Goal: Navigation & Orientation: Find specific page/section

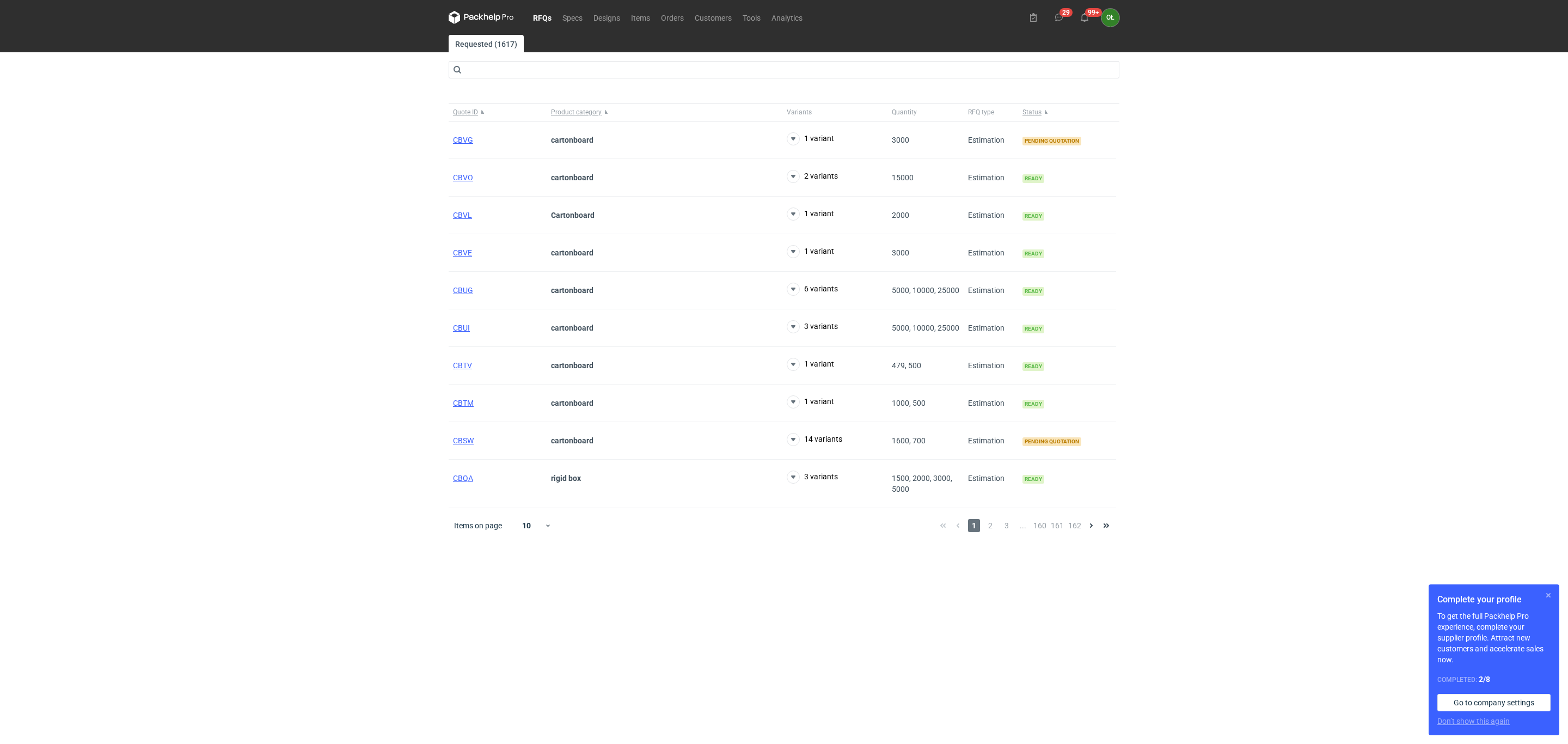
drag, startPoint x: 1549, startPoint y: 597, endPoint x: 1183, endPoint y: 436, distance: 399.8
click at [1550, 597] on button "button" at bounding box center [1548, 595] width 13 height 13
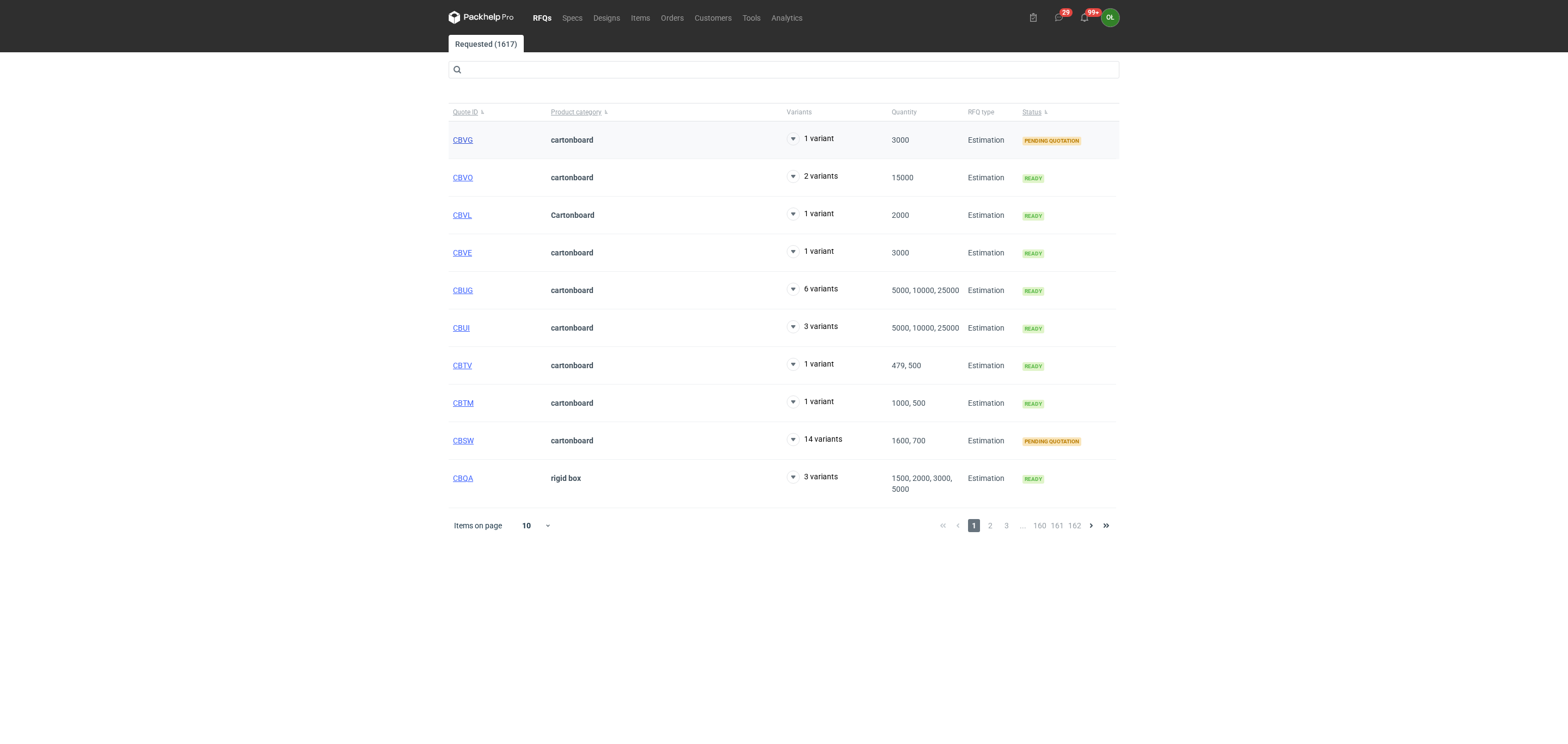
click at [462, 141] on span "CBVG" at bounding box center [463, 140] width 20 height 9
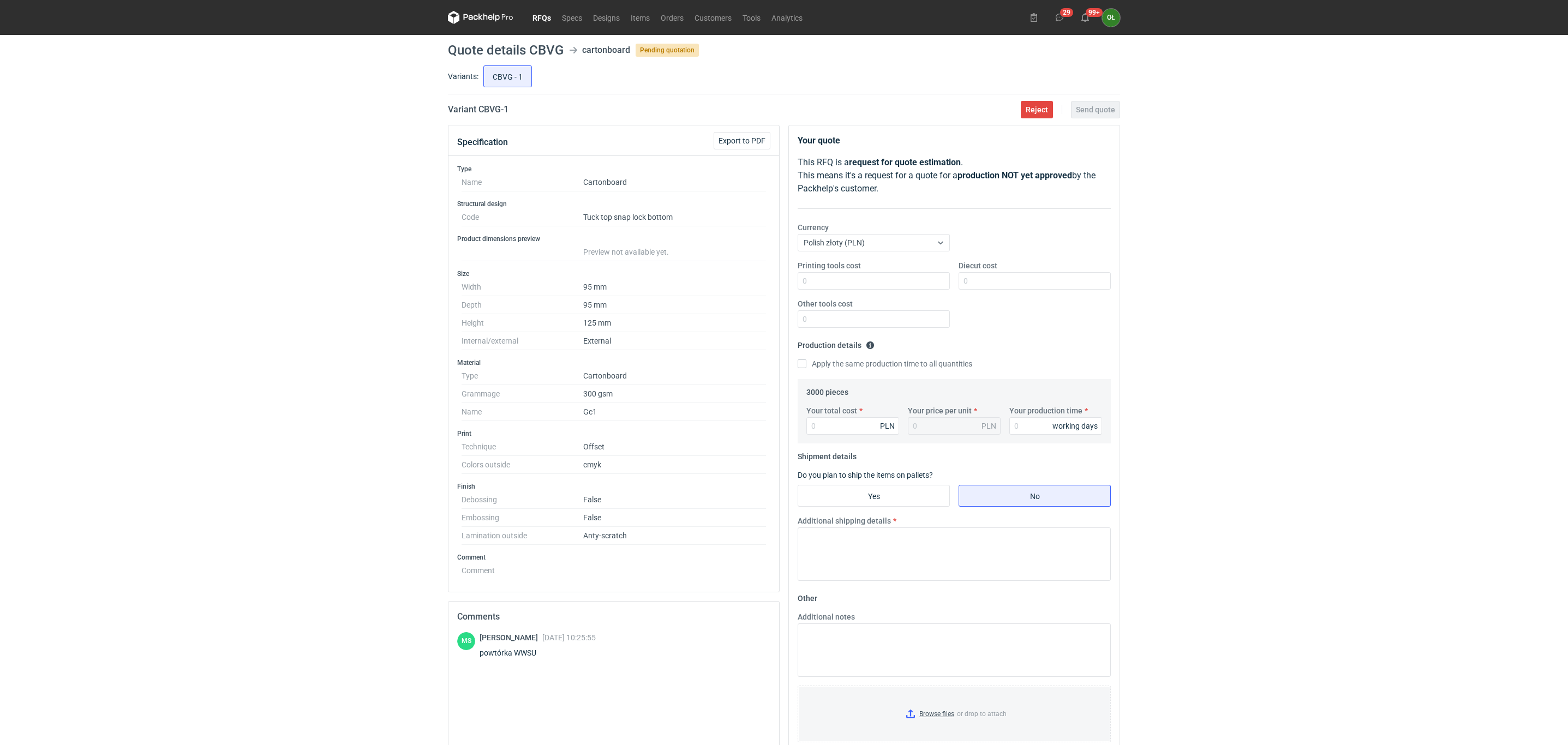
click at [531, 17] on link "RFQs" at bounding box center [542, 17] width 29 height 13
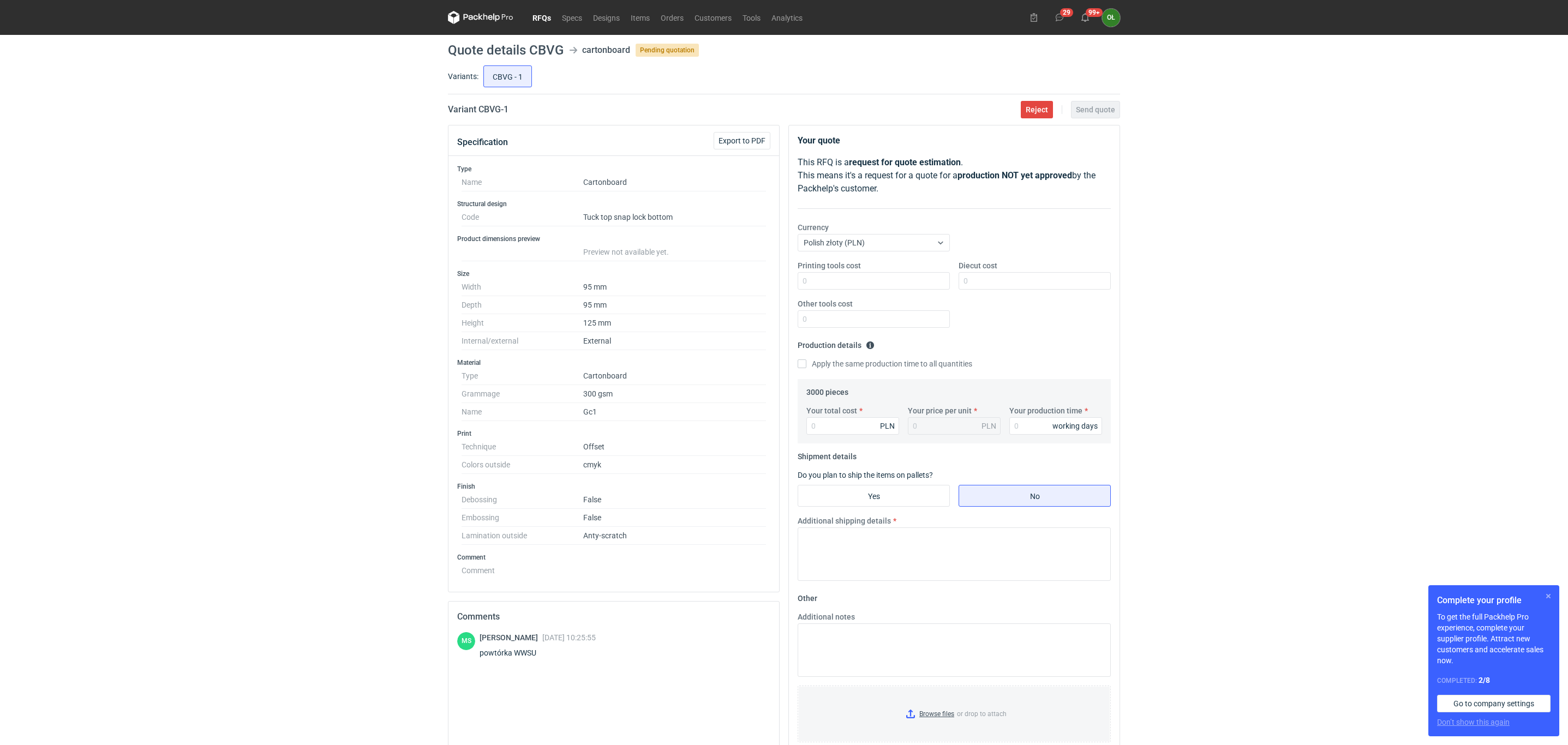
click at [1545, 592] on button "button" at bounding box center [1548, 596] width 13 height 13
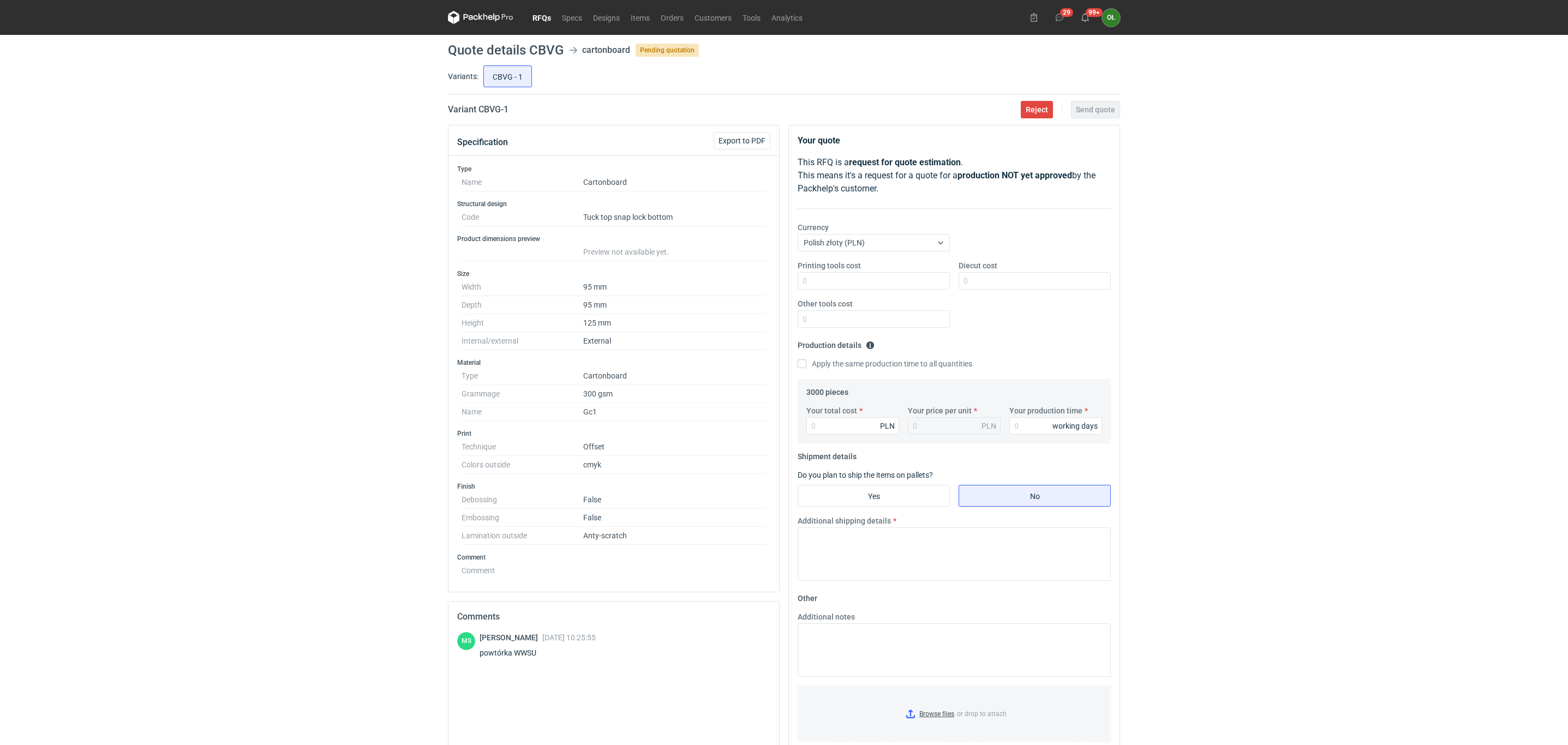
click at [489, 23] on icon at bounding box center [480, 17] width 65 height 13
